Goal: Task Accomplishment & Management: Complete application form

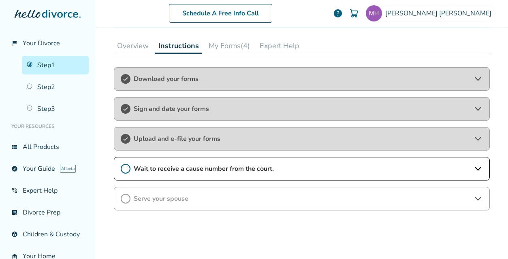
scroll to position [114, 0]
click at [124, 164] on icon at bounding box center [126, 169] width 10 height 10
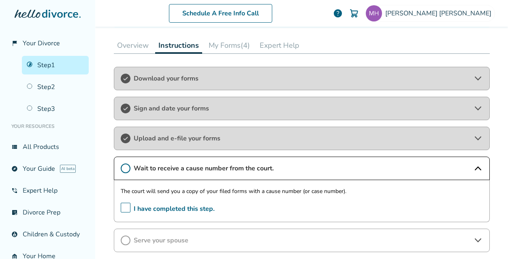
click at [122, 205] on span "I have completed this step." at bounding box center [168, 209] width 94 height 13
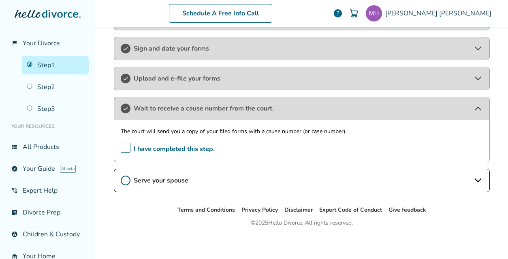
scroll to position [175, 0]
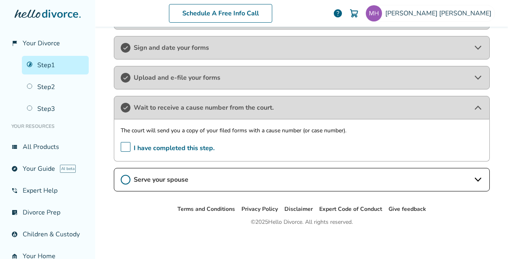
click at [180, 179] on span "Serve your spouse" at bounding box center [302, 179] width 336 height 9
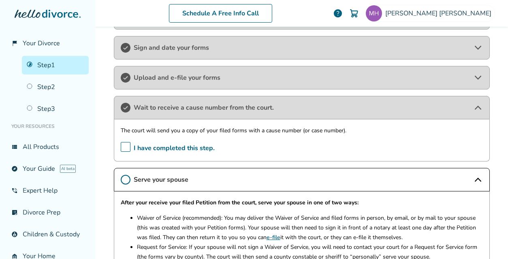
click at [123, 180] on icon at bounding box center [126, 180] width 10 height 10
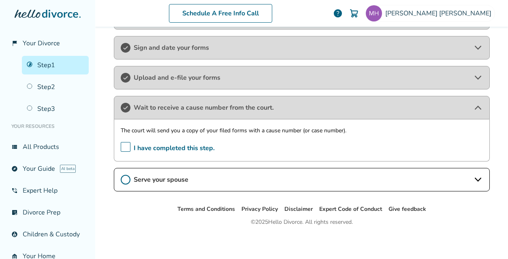
click at [122, 176] on icon at bounding box center [126, 180] width 10 height 10
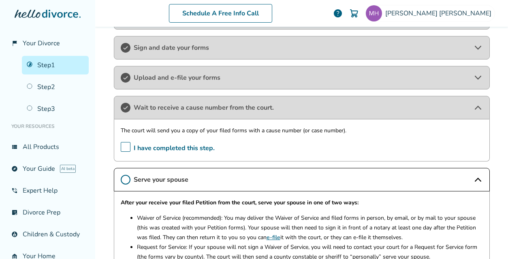
scroll to position [277, 0]
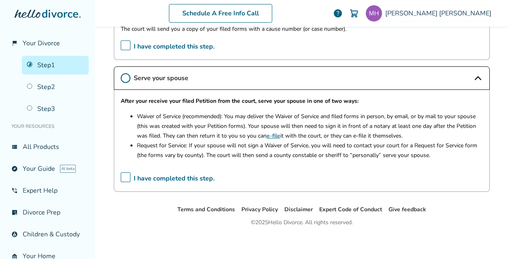
click at [123, 173] on span "I have completed this step." at bounding box center [168, 179] width 94 height 13
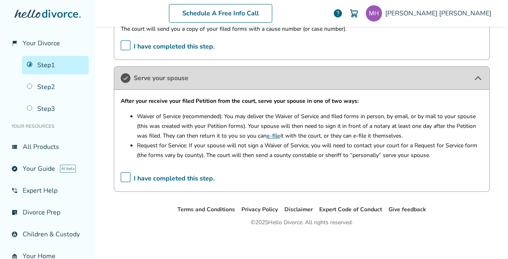
click at [151, 211] on ul "Terms and Conditions Privacy Policy Disclaimer Expert Code of Conduct Give feed…" at bounding box center [301, 210] width 413 height 10
click at [152, 210] on ul "Terms and Conditions Privacy Policy Disclaimer Expert Code of Conduct Give feed…" at bounding box center [301, 210] width 413 height 10
click at [479, 73] on icon at bounding box center [478, 78] width 10 height 10
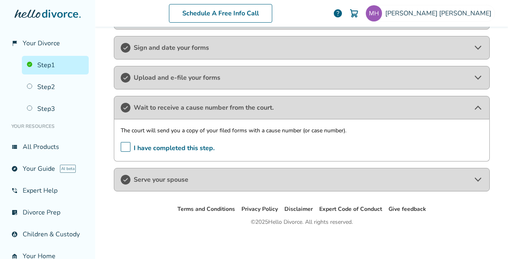
click at [475, 106] on icon at bounding box center [478, 108] width 6 height 4
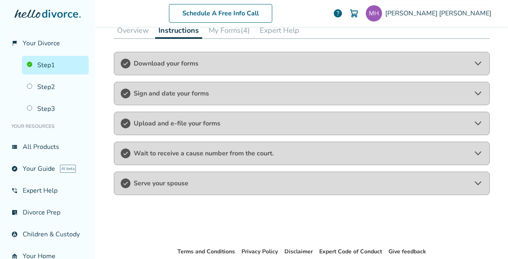
scroll to position [127, 0]
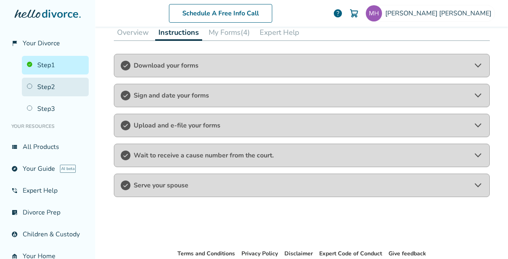
click at [55, 87] on link "Step 2" at bounding box center [55, 87] width 67 height 19
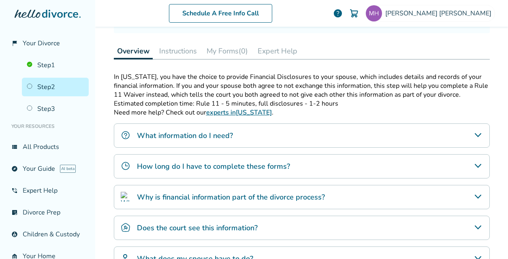
scroll to position [109, 0]
click at [169, 56] on button "Instructions" at bounding box center [178, 51] width 44 height 16
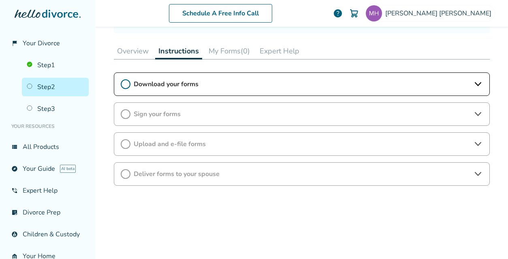
click at [136, 48] on button "Overview" at bounding box center [133, 51] width 38 height 16
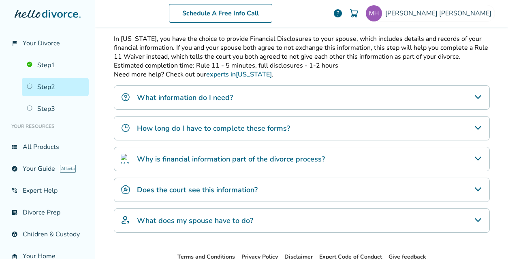
scroll to position [144, 0]
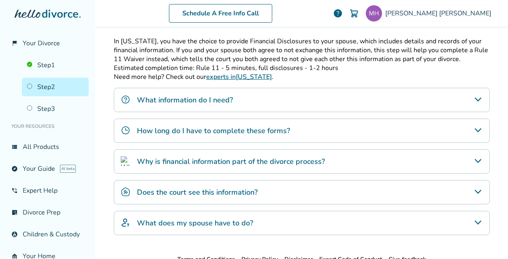
click at [329, 103] on div "What information do I need?" at bounding box center [302, 100] width 376 height 24
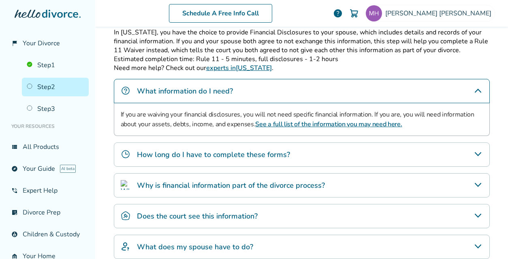
scroll to position [156, 0]
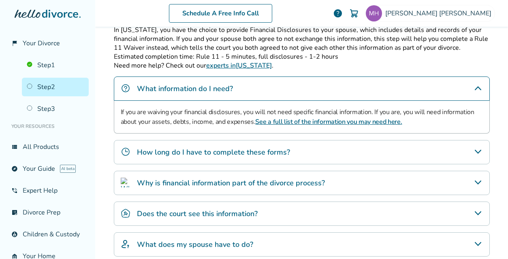
click at [282, 149] on h4 "How long do I have to complete these forms?" at bounding box center [213, 152] width 153 height 11
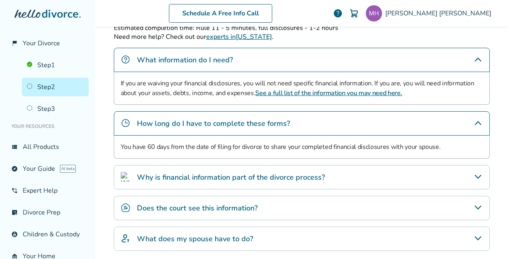
scroll to position [186, 0]
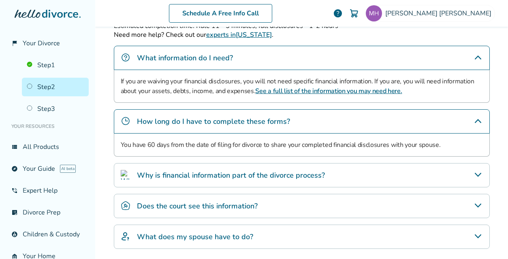
click at [262, 171] on h4 "Why is financial information part of the divorce process?" at bounding box center [231, 175] width 188 height 11
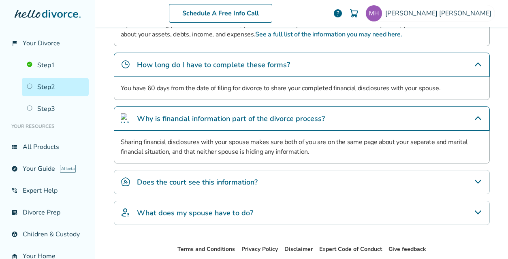
scroll to position [244, 0]
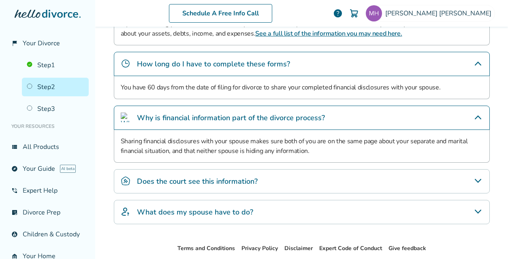
click at [262, 171] on div "Does the court see this information?" at bounding box center [302, 181] width 376 height 24
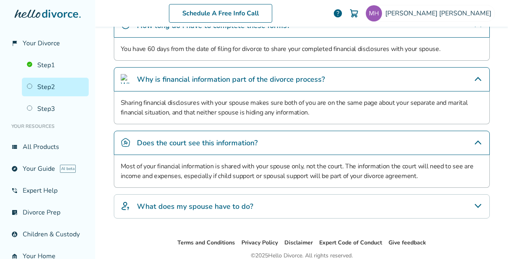
scroll to position [314, 0]
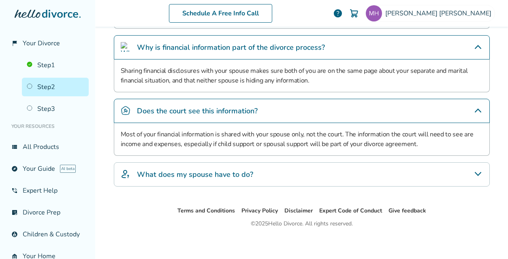
click at [262, 171] on div "What does my spouse have to do?" at bounding box center [302, 175] width 376 height 24
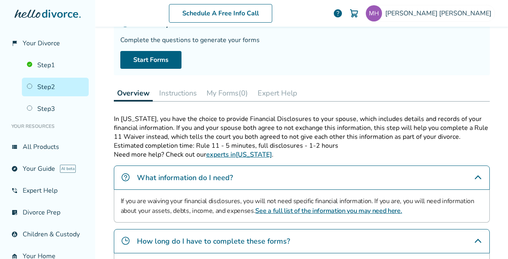
scroll to position [66, 0]
click at [168, 96] on button "Instructions" at bounding box center [178, 93] width 44 height 16
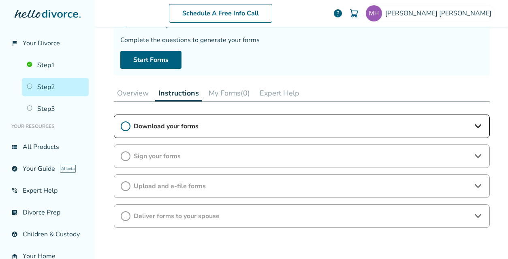
click at [156, 128] on span "Download your forms" at bounding box center [302, 126] width 336 height 9
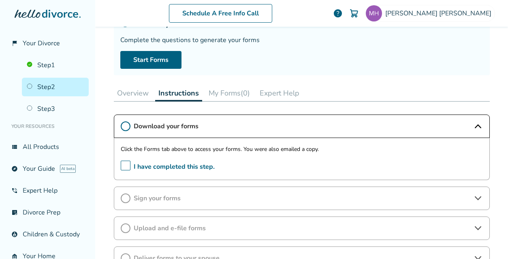
click at [212, 93] on button "My Forms (0)" at bounding box center [229, 93] width 48 height 16
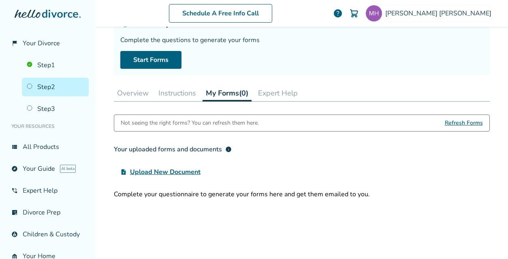
click at [128, 93] on button "Overview" at bounding box center [133, 93] width 38 height 16
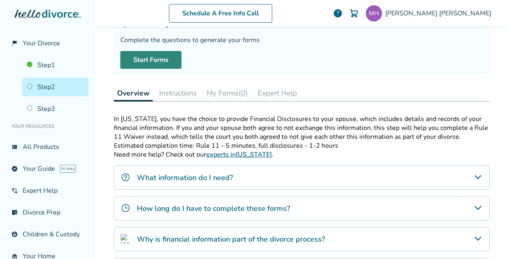
click at [137, 64] on link "Start Forms" at bounding box center [150, 60] width 61 height 18
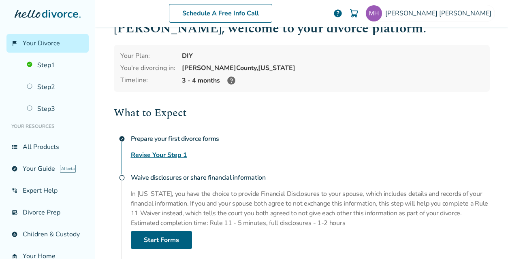
scroll to position [38, 0]
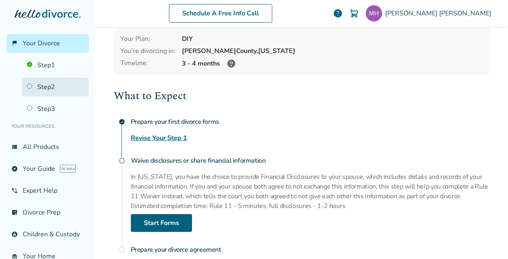
click at [39, 86] on link "Step 2" at bounding box center [55, 87] width 67 height 19
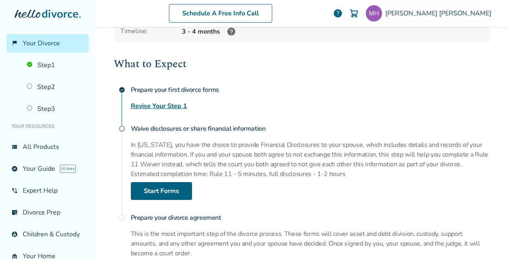
scroll to position [71, 0]
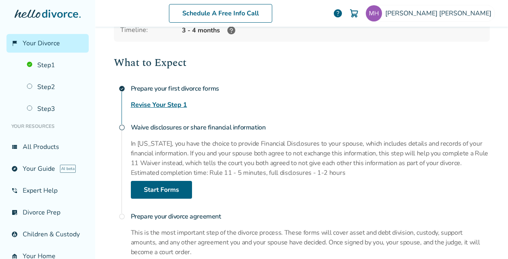
click at [120, 126] on span "radio_button_unchecked" at bounding box center [122, 127] width 6 height 6
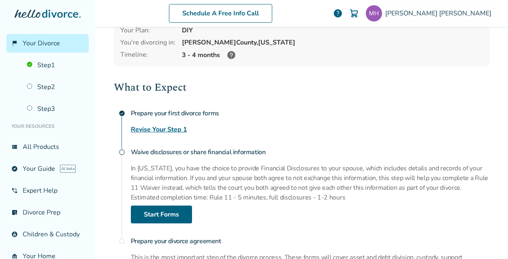
scroll to position [46, 0]
click at [158, 210] on link "Start Forms" at bounding box center [161, 215] width 61 height 18
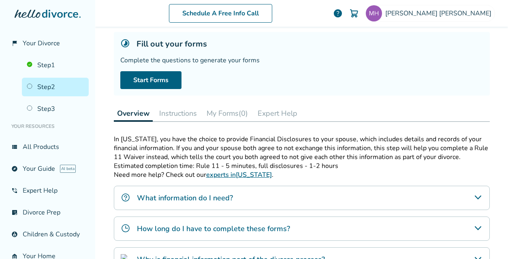
scroll to position [40, 0]
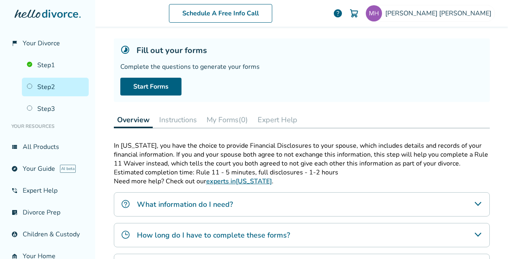
click at [219, 118] on button "My Forms (0)" at bounding box center [227, 120] width 48 height 16
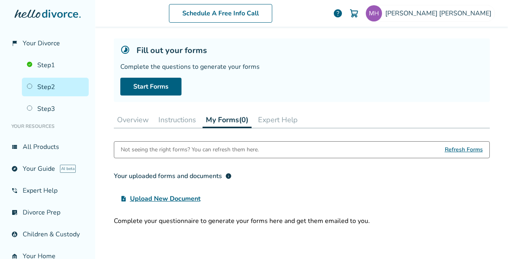
click at [190, 118] on button "Instructions" at bounding box center [177, 120] width 44 height 16
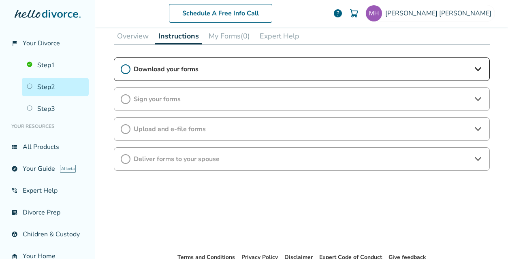
scroll to position [124, 0]
click at [137, 39] on button "Overview" at bounding box center [133, 36] width 38 height 16
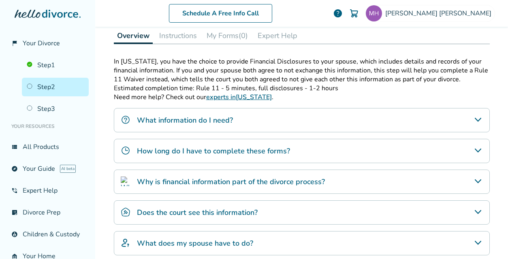
click at [300, 130] on div "What information do I need?" at bounding box center [302, 120] width 376 height 24
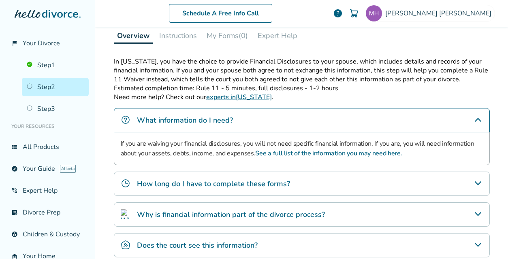
click at [301, 182] on div "How long do I have to complete these forms?" at bounding box center [302, 184] width 376 height 24
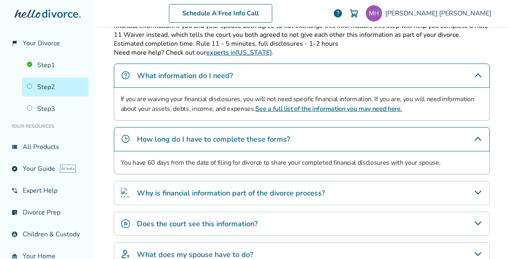
scroll to position [184, 0]
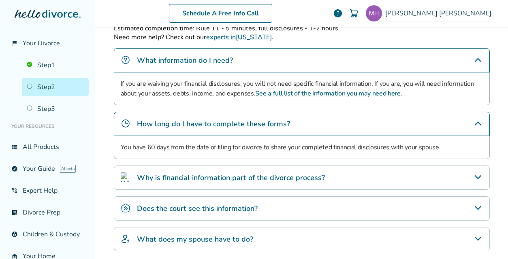
click at [301, 181] on div "Why is financial information part of the divorce process?" at bounding box center [302, 178] width 376 height 24
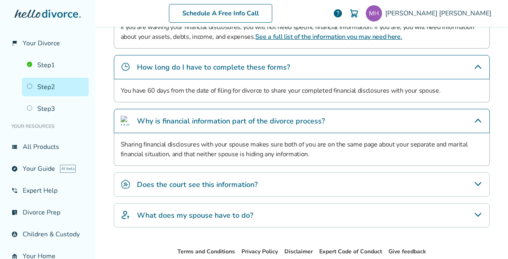
scroll to position [242, 0]
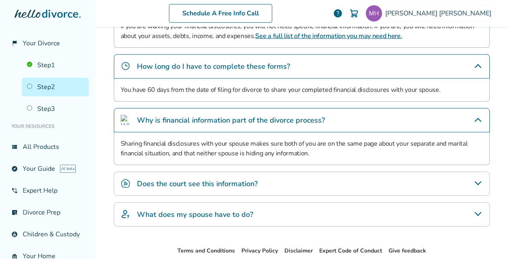
click at [301, 181] on div "Does the court see this information?" at bounding box center [302, 184] width 376 height 24
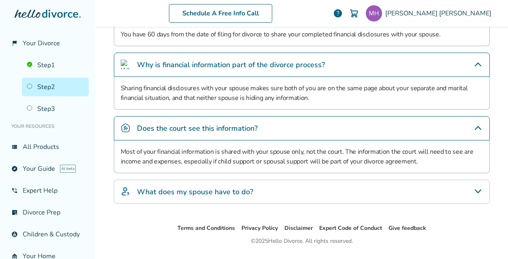
scroll to position [314, 0]
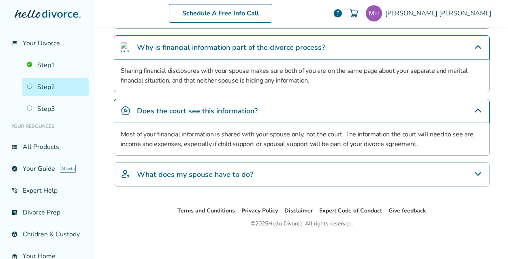
click at [297, 166] on div "What does my spouse have to do?" at bounding box center [302, 175] width 376 height 24
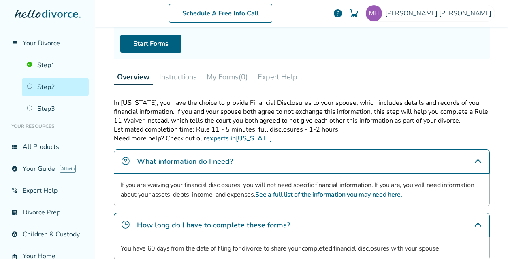
scroll to position [82, 0]
click at [183, 78] on button "Instructions" at bounding box center [178, 77] width 44 height 16
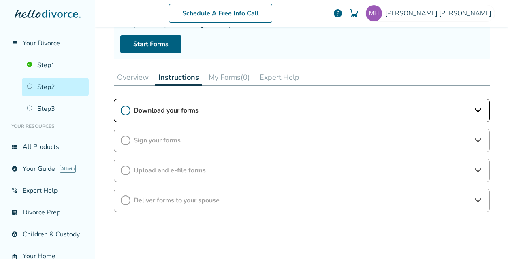
click at [211, 111] on span "Download your forms" at bounding box center [302, 110] width 336 height 9
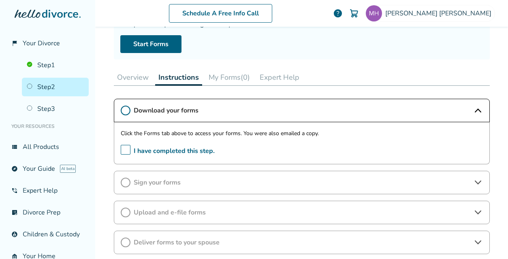
click at [237, 81] on button "My Forms (0)" at bounding box center [229, 77] width 48 height 16
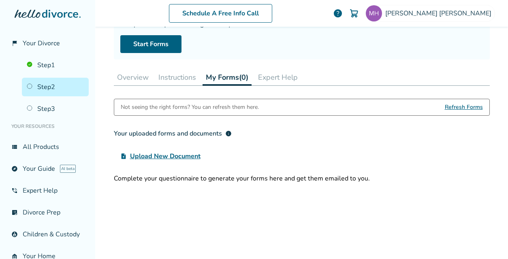
click at [129, 81] on button "Overview" at bounding box center [133, 77] width 38 height 16
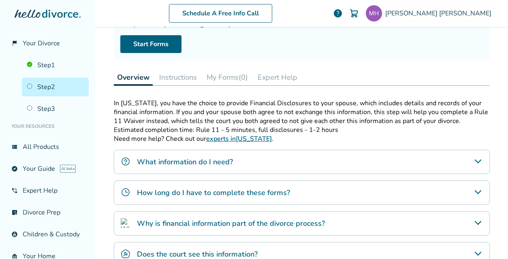
click at [167, 81] on button "Instructions" at bounding box center [178, 77] width 44 height 16
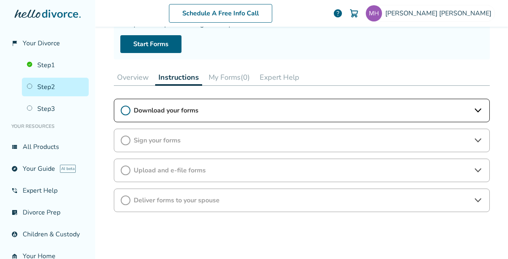
click at [473, 108] on icon at bounding box center [478, 111] width 10 height 10
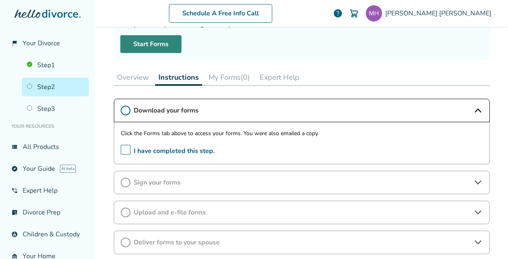
click at [167, 41] on link "Start Forms" at bounding box center [150, 44] width 61 height 18
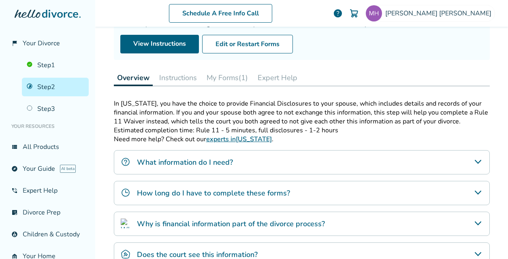
scroll to position [66, 0]
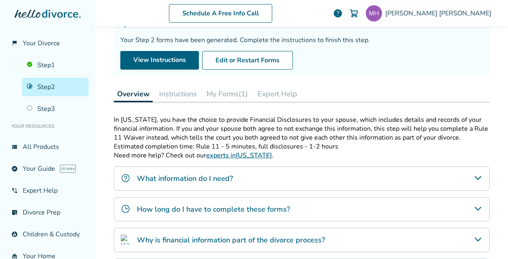
click at [179, 96] on button "Instructions" at bounding box center [178, 94] width 44 height 16
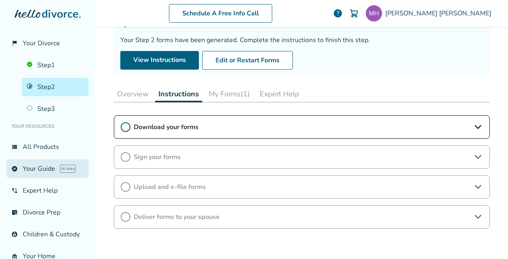
click at [38, 168] on link "explore Your Guide AI beta" at bounding box center [47, 169] width 82 height 19
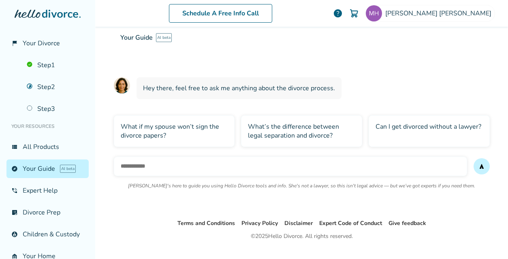
click at [134, 171] on input "text" at bounding box center [290, 166] width 353 height 19
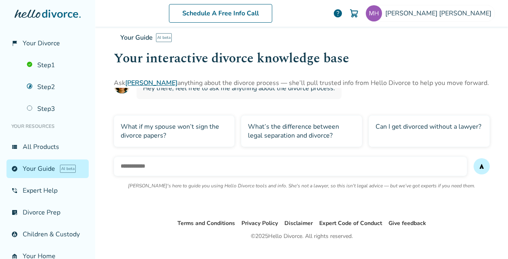
scroll to position [0, 0]
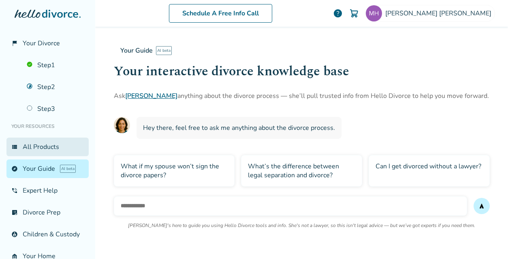
click at [28, 149] on link "view_list All Products" at bounding box center [47, 147] width 82 height 19
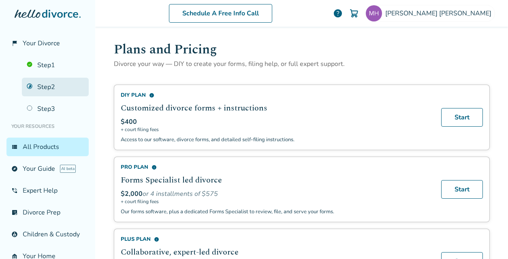
click at [50, 84] on link "Step 2" at bounding box center [55, 87] width 67 height 19
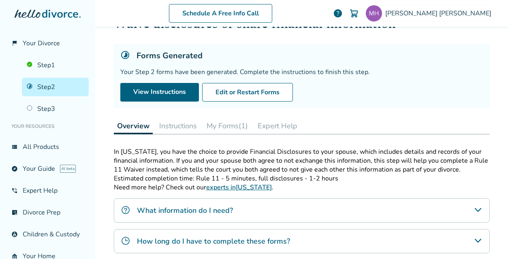
scroll to position [35, 0]
click at [186, 126] on button "Instructions" at bounding box center [178, 126] width 44 height 16
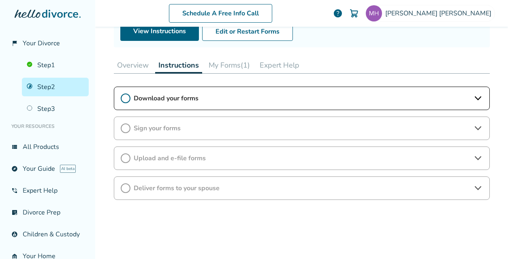
scroll to position [97, 0]
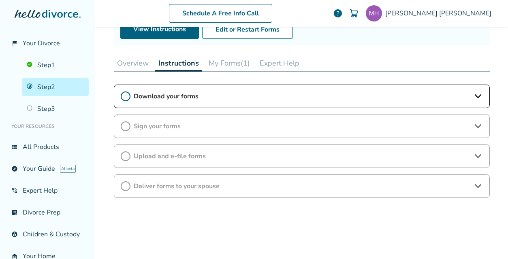
click at [301, 94] on span "Download your forms" at bounding box center [302, 96] width 336 height 9
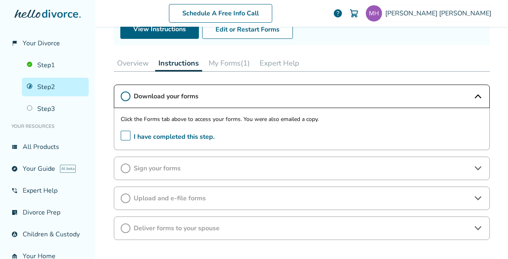
click at [278, 160] on div "Sign your forms" at bounding box center [302, 169] width 376 height 24
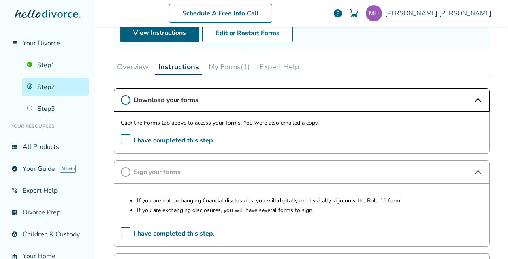
scroll to position [93, 0]
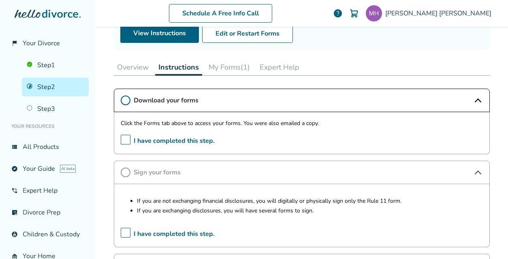
click at [343, 13] on span "help" at bounding box center [338, 14] width 10 height 10
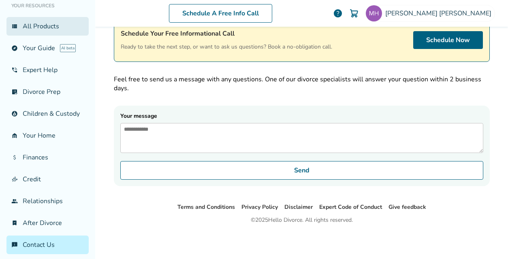
scroll to position [130, 0]
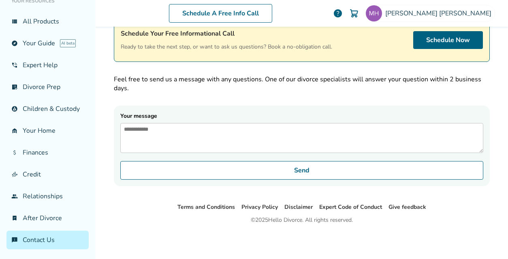
click at [343, 15] on span "help" at bounding box center [338, 14] width 10 height 10
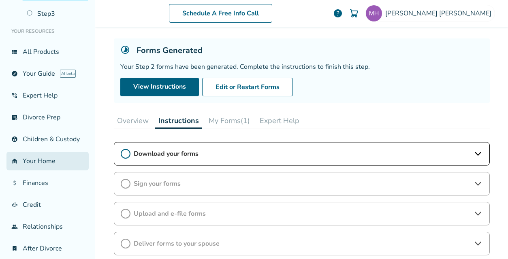
scroll to position [90, 0]
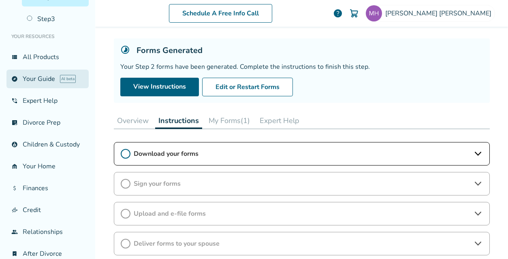
click at [34, 77] on link "explore Your Guide AI beta" at bounding box center [47, 79] width 82 height 19
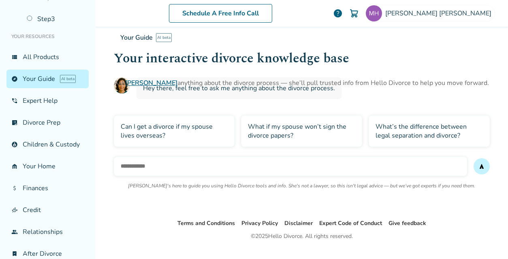
click at [126, 163] on input "text" at bounding box center [290, 166] width 353 height 19
type input "**********"
click at [481, 168] on button "send" at bounding box center [482, 166] width 16 height 16
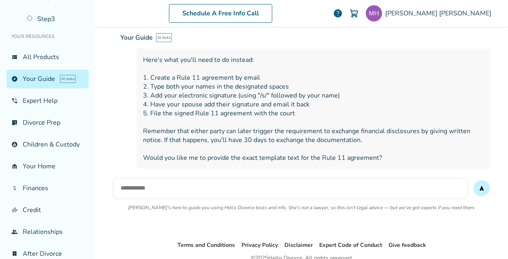
scroll to position [161, 0]
click at [128, 192] on input "text" at bounding box center [290, 187] width 353 height 19
type input "**********"
click at [474, 180] on button "send" at bounding box center [482, 188] width 16 height 16
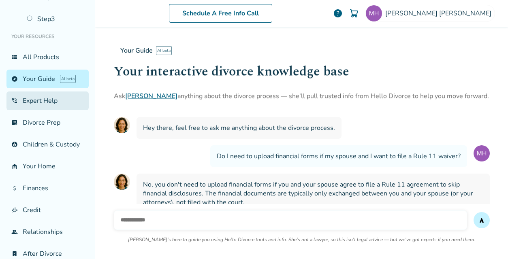
scroll to position [0, 0]
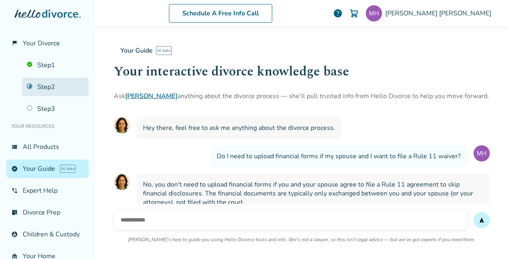
click at [45, 84] on link "Step 2" at bounding box center [55, 87] width 67 height 19
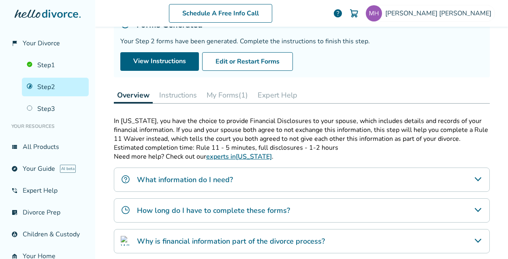
scroll to position [61, 0]
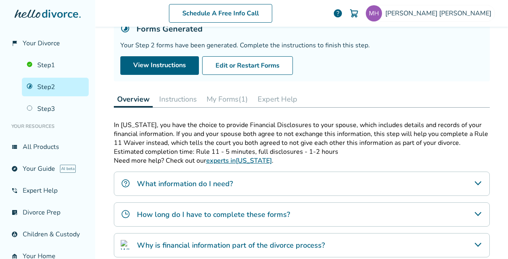
click at [183, 97] on button "Instructions" at bounding box center [178, 99] width 44 height 16
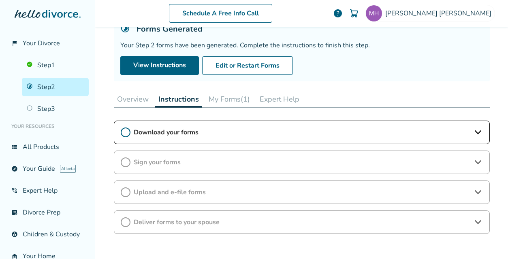
click at [216, 156] on div "Sign your forms" at bounding box center [302, 163] width 376 height 24
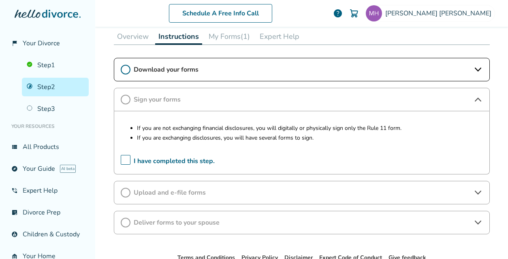
scroll to position [124, 0]
click at [203, 185] on div "Upload and e-file forms" at bounding box center [302, 193] width 376 height 24
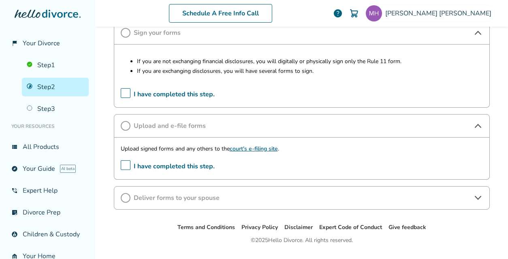
scroll to position [192, 0]
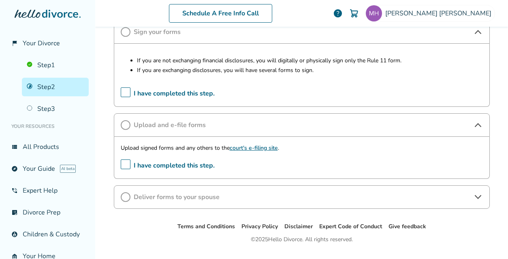
click at [198, 193] on span "Deliver forms to your spouse" at bounding box center [302, 197] width 336 height 9
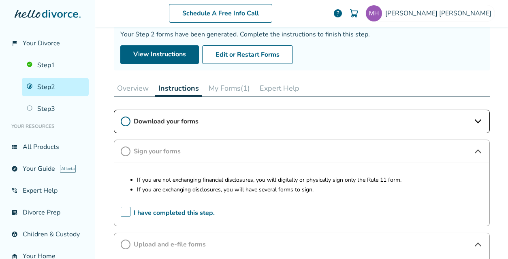
scroll to position [92, 0]
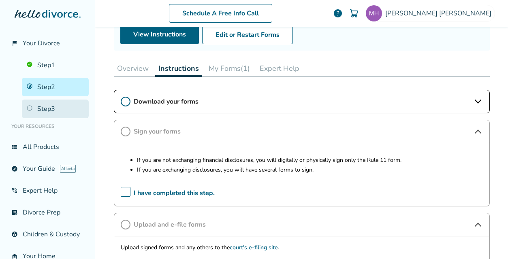
click at [45, 111] on link "Step 3" at bounding box center [55, 109] width 67 height 19
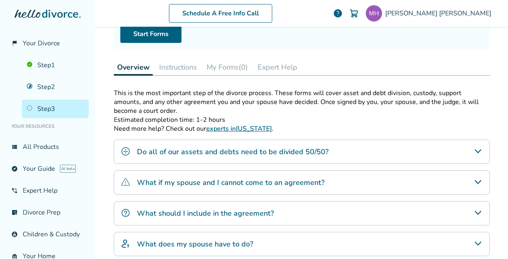
scroll to position [93, 0]
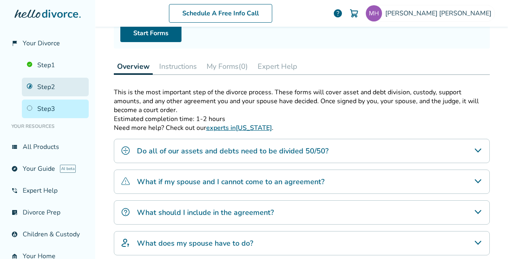
click at [55, 83] on link "Step 2" at bounding box center [55, 87] width 67 height 19
